Goal: Navigation & Orientation: Find specific page/section

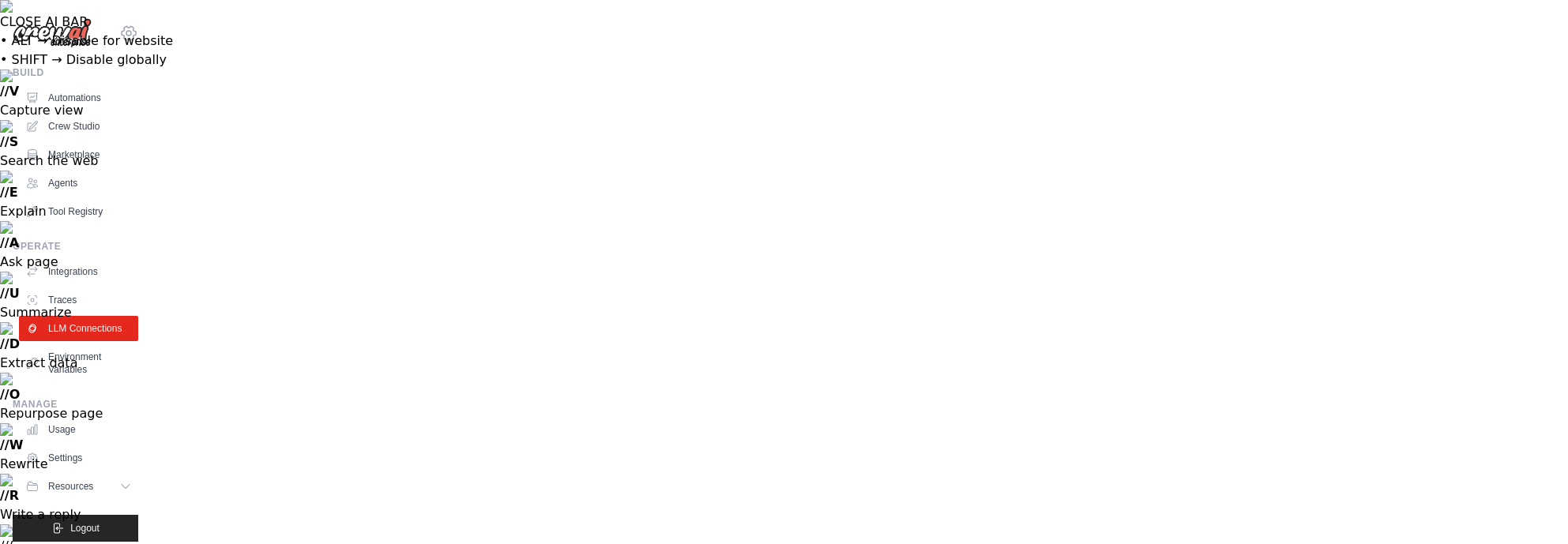
click at [120, 32] on icon at bounding box center [129, 33] width 19 height 19
click at [85, 98] on link "Settings" at bounding box center [117, 106] width 139 height 28
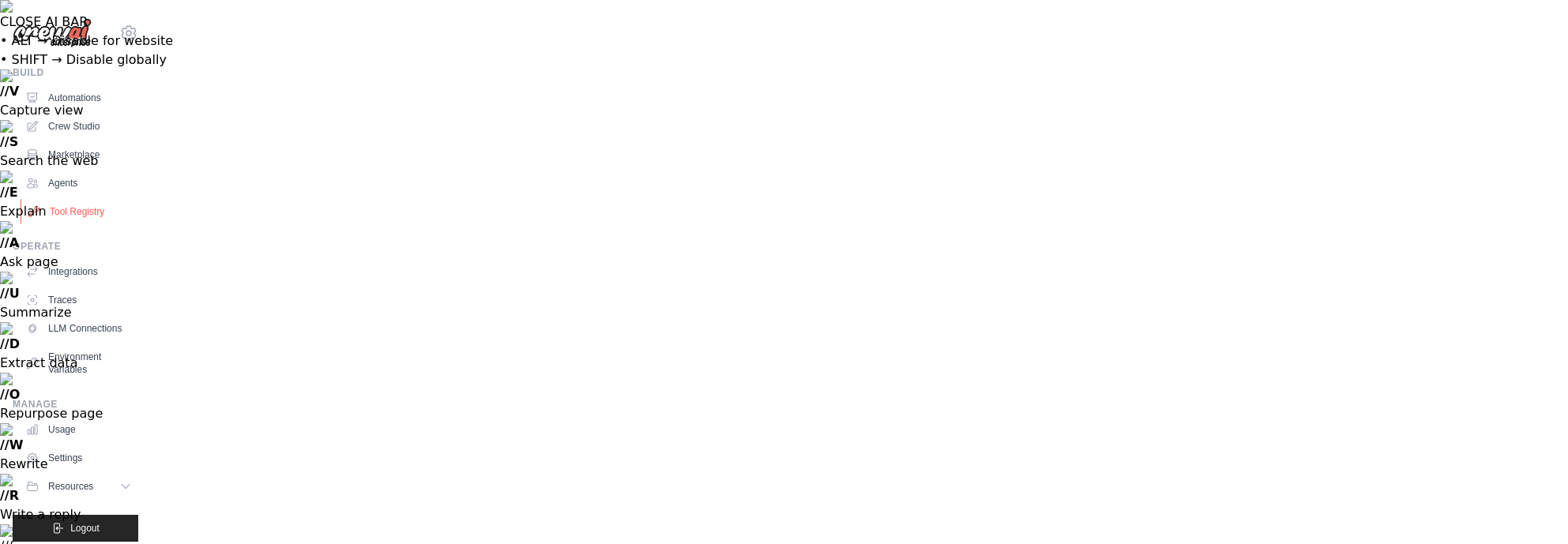
click at [74, 211] on link "Tool Registry" at bounding box center [80, 212] width 120 height 26
click at [85, 90] on link "Automations" at bounding box center [80, 98] width 120 height 26
click at [52, 184] on link "Agents" at bounding box center [80, 184] width 120 height 26
click at [60, 159] on link "Marketplace" at bounding box center [80, 155] width 120 height 26
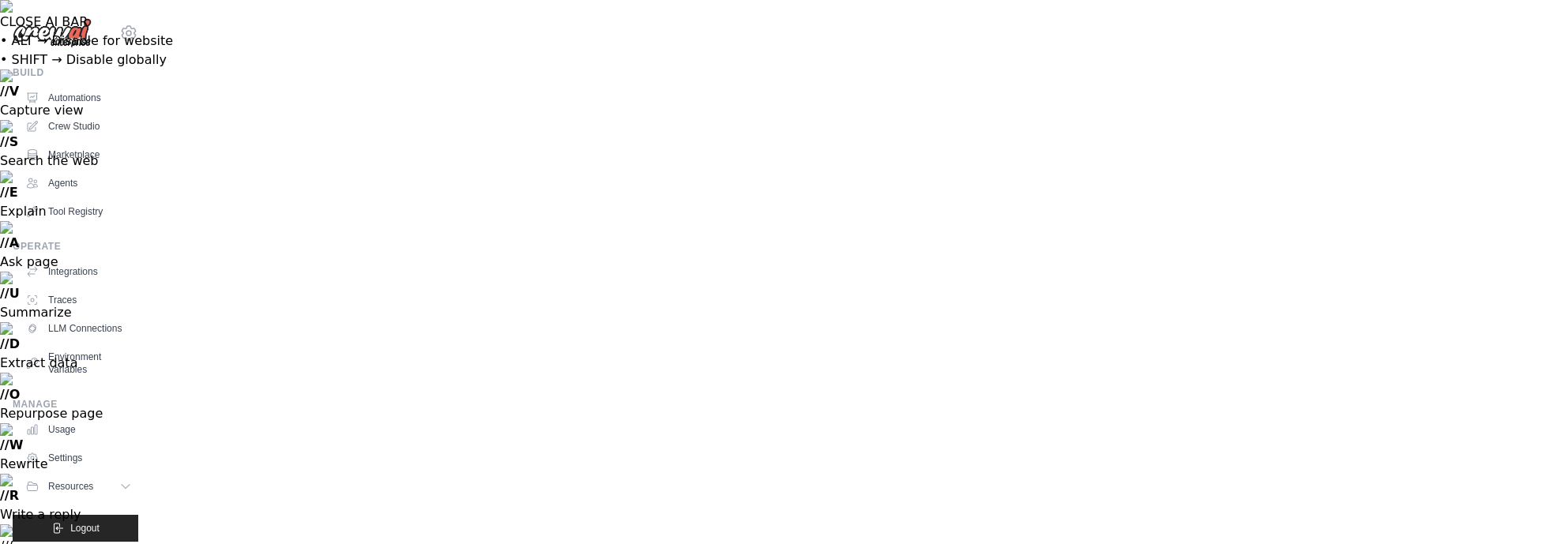
click at [32, 70] on div "Build" at bounding box center [75, 73] width 126 height 13
click at [82, 493] on span "Resources" at bounding box center [72, 486] width 45 height 13
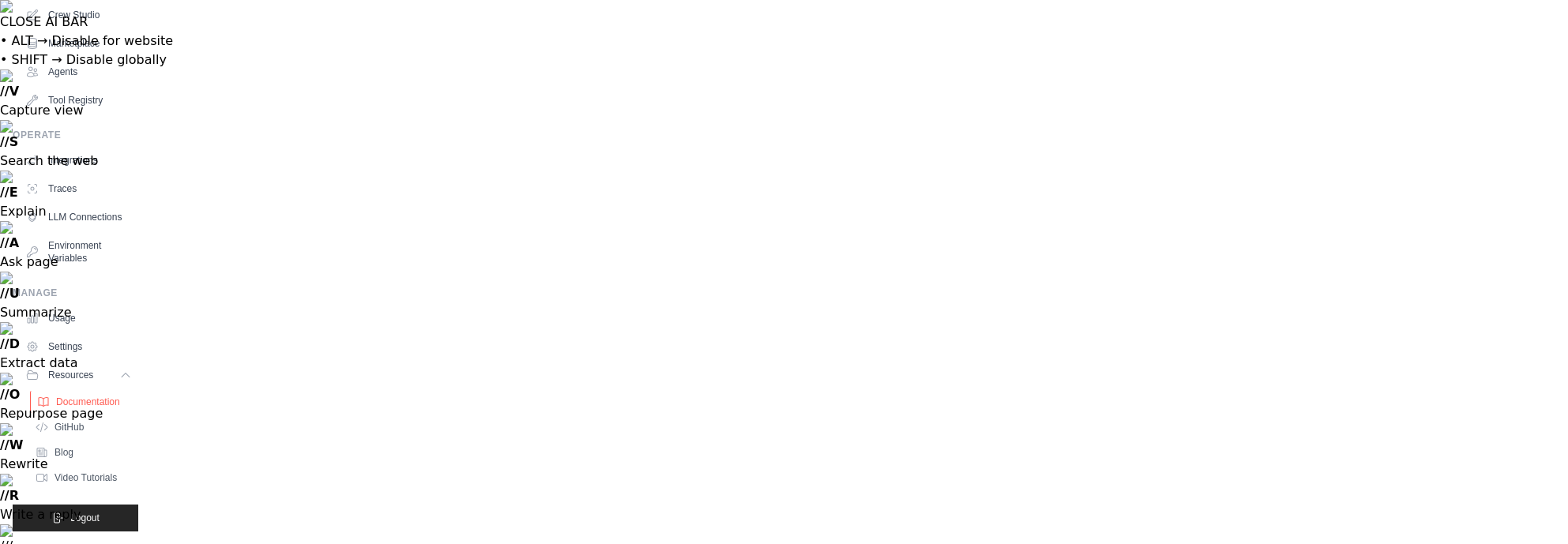
click at [94, 395] on span "Documentation" at bounding box center [88, 401] width 64 height 13
